Goal: Entertainment & Leisure: Browse casually

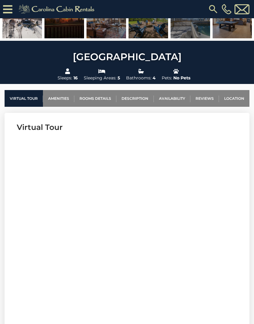
scroll to position [160, 0]
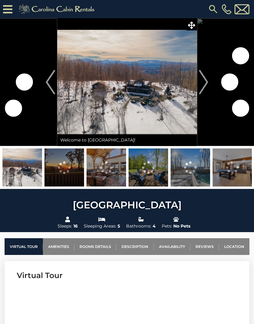
click at [135, 94] on img at bounding box center [127, 82] width 140 height 128
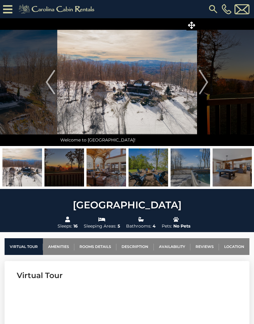
click at [203, 83] on img "Next" at bounding box center [203, 82] width 9 height 24
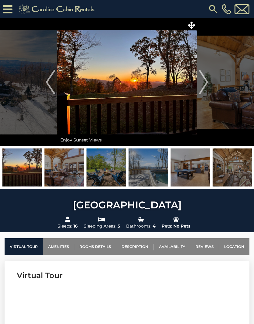
click at [202, 86] on img "Next" at bounding box center [203, 82] width 9 height 24
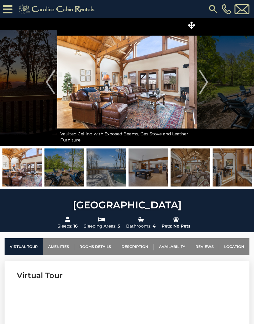
click at [209, 81] on button "Next" at bounding box center [204, 82] width 14 height 128
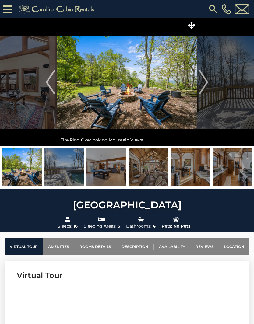
click at [207, 80] on img "Next" at bounding box center [203, 82] width 9 height 24
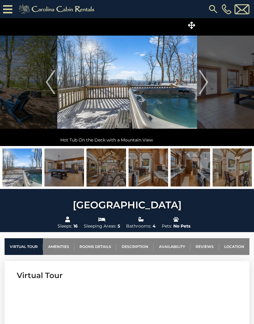
click at [210, 77] on button "Next" at bounding box center [204, 82] width 14 height 128
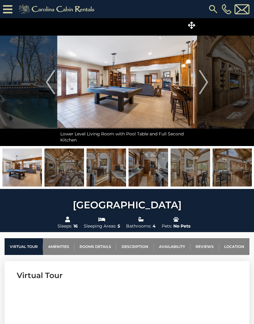
click at [209, 76] on button "Next" at bounding box center [204, 82] width 14 height 128
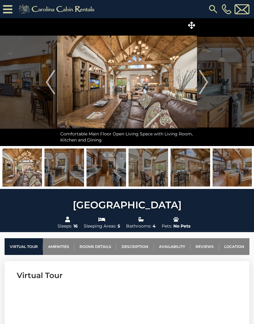
click at [208, 83] on button "Next" at bounding box center [204, 82] width 14 height 128
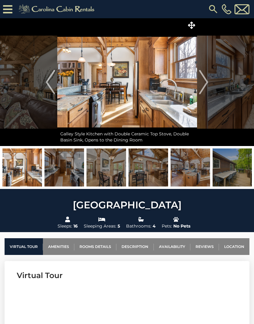
click at [209, 77] on button "Next" at bounding box center [204, 82] width 14 height 128
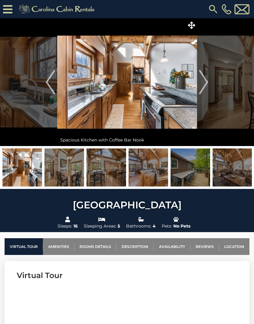
click at [204, 80] on img "Next" at bounding box center [203, 82] width 9 height 24
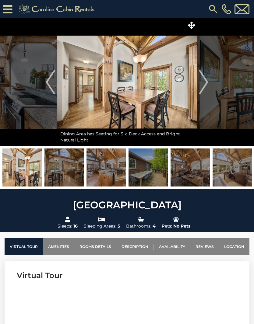
click at [206, 83] on img "Next" at bounding box center [203, 82] width 9 height 24
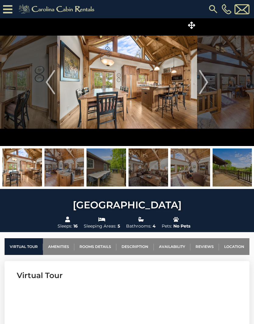
click at [209, 81] on button "Next" at bounding box center [204, 82] width 14 height 128
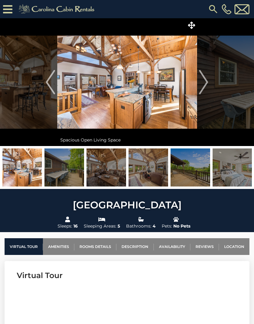
click at [204, 81] on img "Next" at bounding box center [203, 82] width 9 height 24
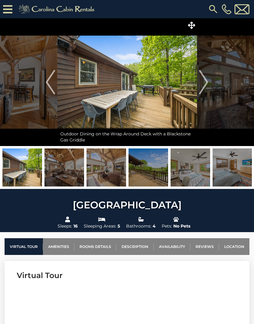
click at [208, 81] on img "Next" at bounding box center [203, 82] width 9 height 24
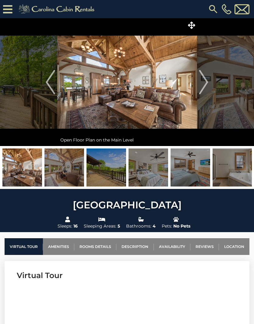
click at [207, 81] on img "Next" at bounding box center [203, 82] width 9 height 24
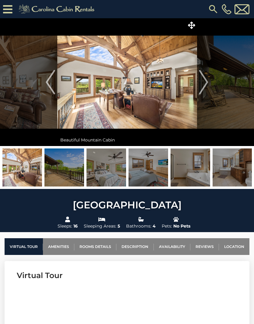
click at [207, 86] on img "Next" at bounding box center [203, 82] width 9 height 24
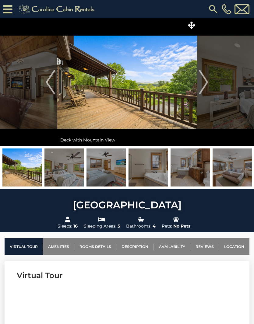
click at [208, 86] on img "Next" at bounding box center [203, 82] width 9 height 24
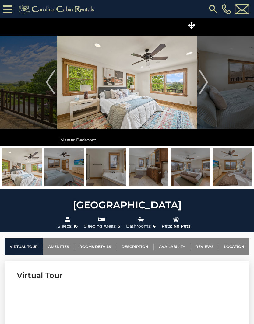
click at [210, 80] on button "Next" at bounding box center [204, 82] width 14 height 128
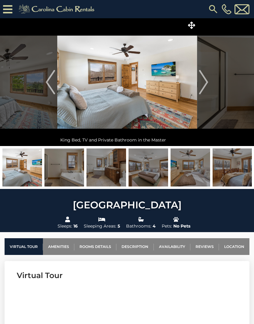
click at [209, 83] on button "Next" at bounding box center [204, 82] width 14 height 128
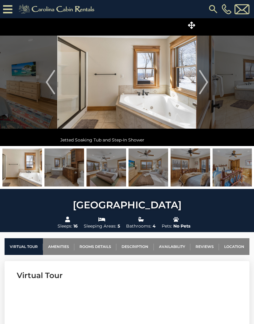
click at [207, 80] on img "Next" at bounding box center [203, 82] width 9 height 24
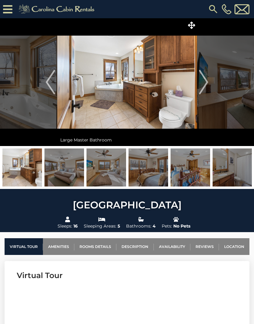
click at [207, 82] on img "Next" at bounding box center [203, 82] width 9 height 24
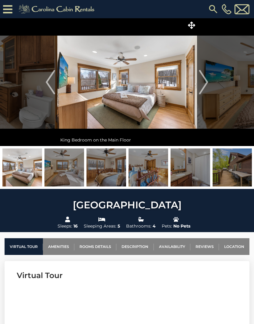
click at [209, 84] on button "Next" at bounding box center [204, 82] width 14 height 128
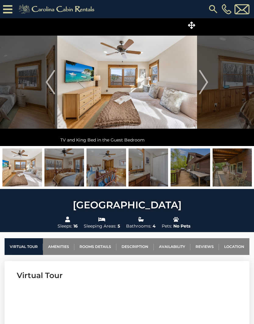
click at [208, 79] on img "Next" at bounding box center [203, 82] width 9 height 24
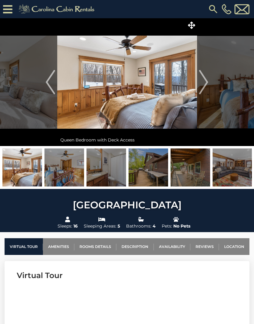
click at [208, 82] on img "Next" at bounding box center [203, 82] width 9 height 24
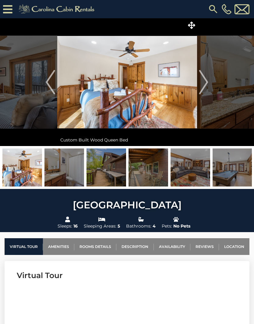
click at [205, 83] on img "Next" at bounding box center [203, 82] width 9 height 24
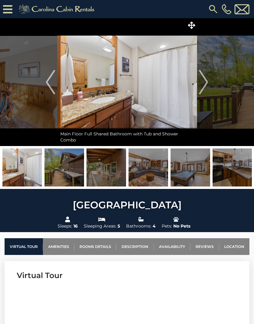
click at [209, 84] on button "Next" at bounding box center [204, 82] width 14 height 128
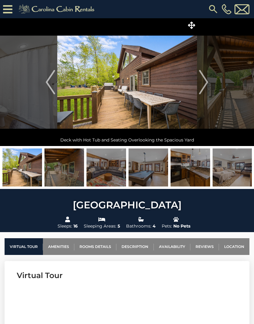
click at [208, 84] on button "Next" at bounding box center [204, 82] width 14 height 128
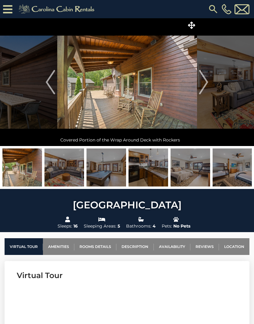
click at [207, 81] on img "Next" at bounding box center [203, 82] width 9 height 24
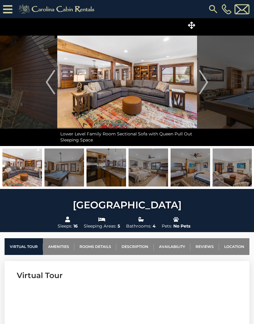
click at [207, 83] on img "Next" at bounding box center [203, 82] width 9 height 24
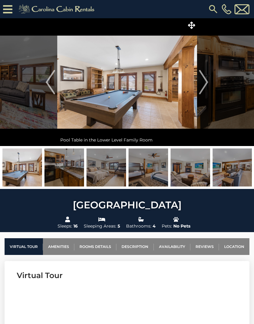
click at [210, 82] on button "Next" at bounding box center [204, 82] width 14 height 128
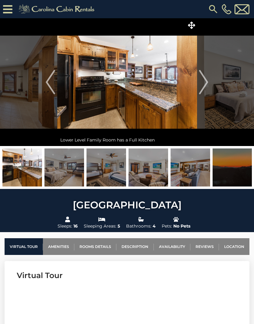
click at [207, 84] on img "Next" at bounding box center [203, 82] width 9 height 24
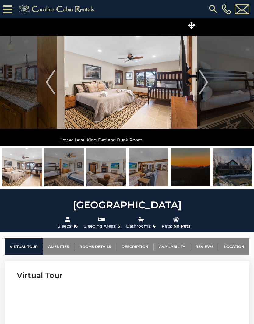
click at [208, 84] on img "Next" at bounding box center [203, 82] width 9 height 24
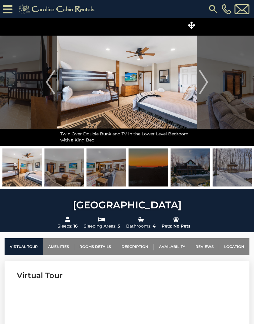
click at [209, 82] on button "Next" at bounding box center [204, 82] width 14 height 128
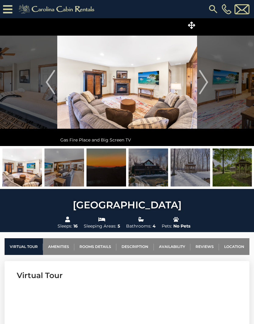
click at [209, 81] on button "Next" at bounding box center [204, 82] width 14 height 128
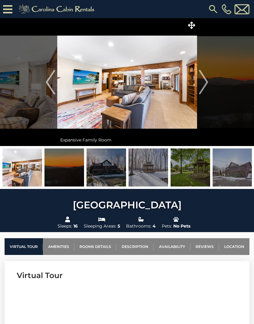
click at [210, 83] on button "Next" at bounding box center [204, 82] width 14 height 128
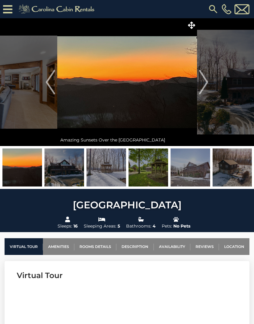
click at [208, 84] on img "Next" at bounding box center [203, 82] width 9 height 24
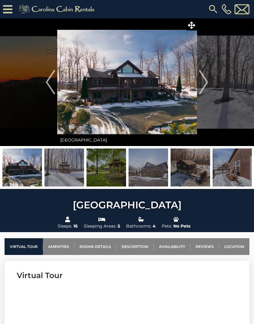
click at [207, 82] on img "Next" at bounding box center [203, 82] width 9 height 24
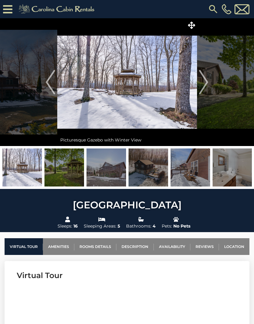
click at [207, 86] on img "Next" at bounding box center [203, 82] width 9 height 24
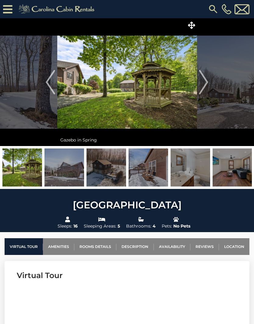
click at [205, 81] on img "Next" at bounding box center [203, 82] width 9 height 24
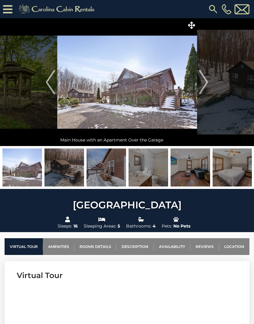
click at [207, 84] on img "Next" at bounding box center [203, 82] width 9 height 24
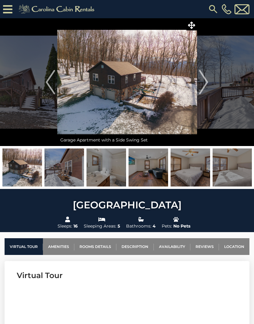
click at [209, 85] on button "Next" at bounding box center [204, 82] width 14 height 128
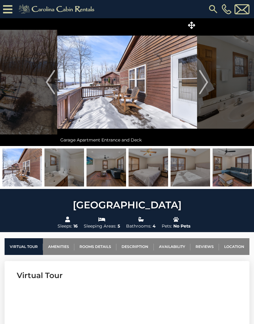
click at [203, 83] on img "Next" at bounding box center [203, 82] width 9 height 24
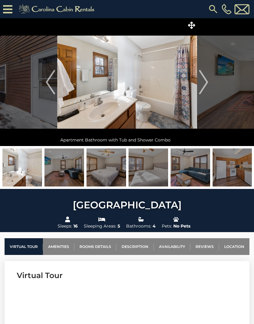
click at [205, 82] on img "Next" at bounding box center [203, 82] width 9 height 24
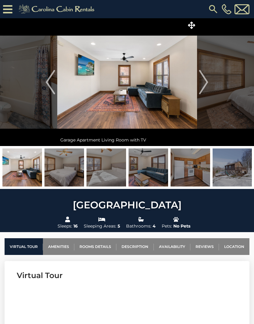
click at [202, 76] on img "Next" at bounding box center [203, 82] width 9 height 24
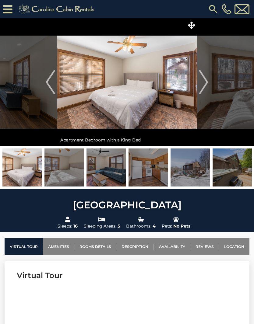
click at [205, 79] on img "Next" at bounding box center [203, 82] width 9 height 24
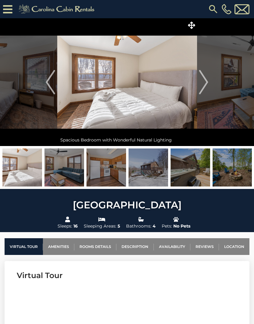
click at [208, 79] on button "Next" at bounding box center [204, 82] width 14 height 128
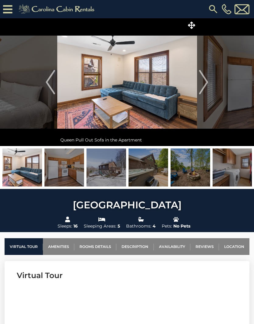
click at [206, 80] on img "Next" at bounding box center [203, 82] width 9 height 24
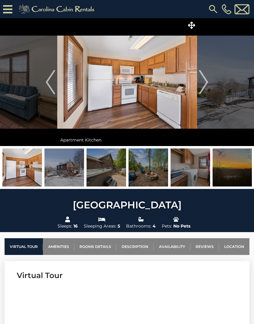
click at [206, 77] on img "Next" at bounding box center [203, 82] width 9 height 24
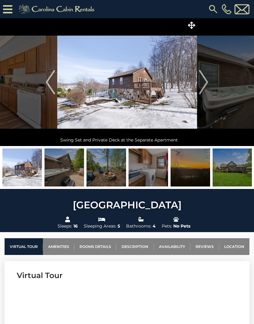
click at [210, 82] on button "Next" at bounding box center [204, 82] width 14 height 128
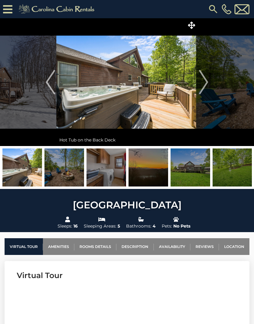
click at [206, 81] on img "Next" at bounding box center [203, 82] width 9 height 24
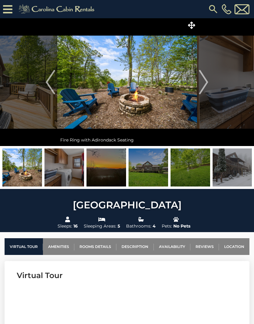
click at [205, 80] on img "Next" at bounding box center [203, 82] width 9 height 24
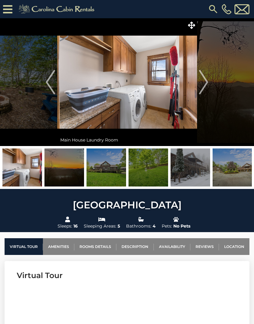
click at [205, 80] on img "Next" at bounding box center [203, 82] width 9 height 24
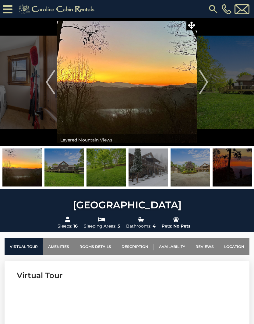
click at [207, 78] on img "Next" at bounding box center [203, 82] width 9 height 24
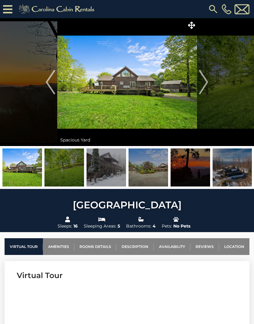
click at [207, 84] on img "Next" at bounding box center [203, 82] width 9 height 24
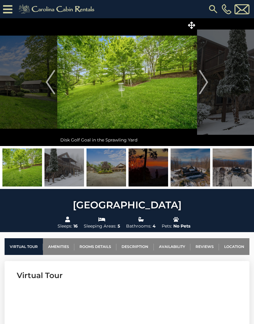
click at [206, 83] on img "Next" at bounding box center [203, 82] width 9 height 24
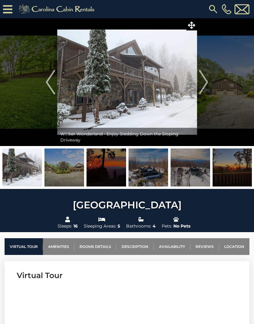
click at [208, 80] on button "Next" at bounding box center [204, 82] width 14 height 128
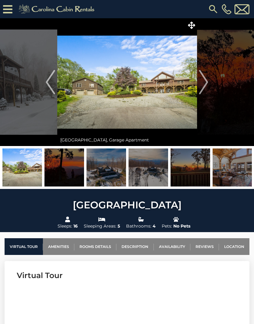
click at [209, 84] on button "Next" at bounding box center [204, 82] width 14 height 128
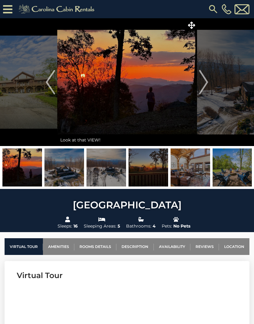
click at [204, 84] on img "Next" at bounding box center [203, 82] width 9 height 24
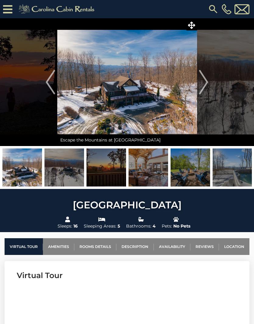
click at [45, 81] on button "Previous" at bounding box center [51, 82] width 14 height 128
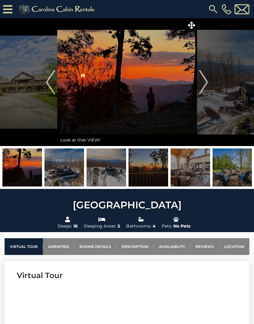
click at [206, 82] on img "Next" at bounding box center [203, 82] width 9 height 24
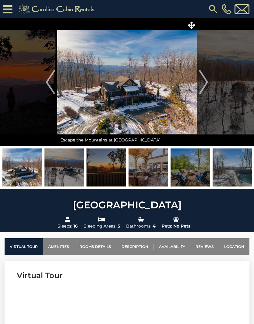
click at [206, 86] on img "Next" at bounding box center [203, 82] width 9 height 24
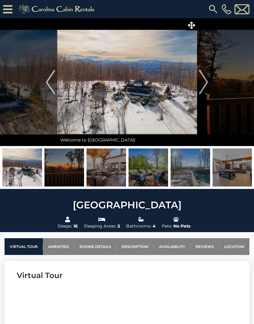
click at [202, 85] on img "Next" at bounding box center [203, 82] width 9 height 24
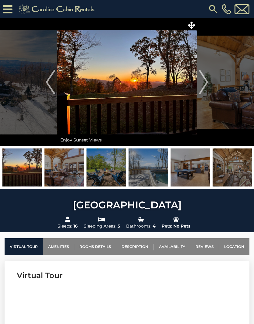
click at [206, 82] on img "Next" at bounding box center [203, 82] width 9 height 24
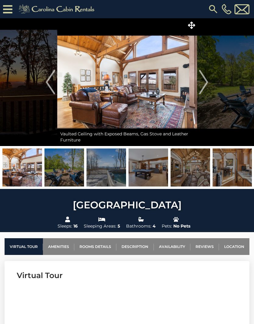
click at [205, 81] on img "Next" at bounding box center [203, 82] width 9 height 24
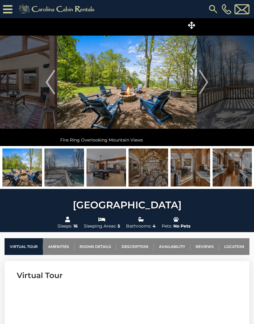
click at [209, 81] on button "Next" at bounding box center [204, 82] width 14 height 128
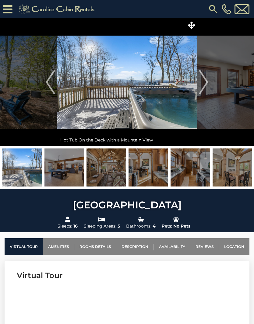
click at [205, 81] on img "Next" at bounding box center [203, 82] width 9 height 24
